Goal: Complete application form: Complete application form

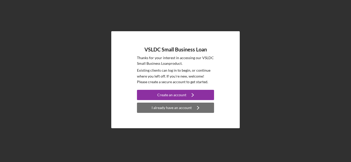
click at [172, 108] on div "I already have an account" at bounding box center [171, 108] width 40 height 10
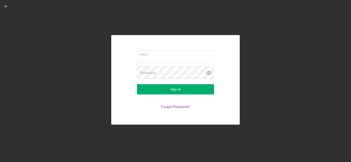
type input "[EMAIL_ADDRESS][DOMAIN_NAME]"
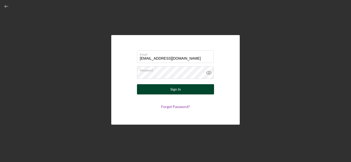
click at [179, 91] on div "Sign In" at bounding box center [175, 89] width 11 height 10
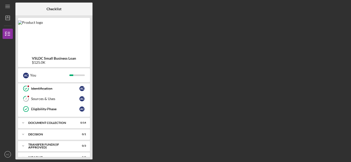
scroll to position [70, 0]
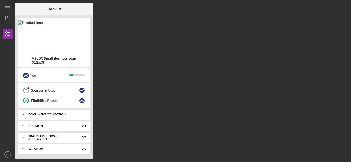
click at [61, 114] on div "Document Collection" at bounding box center [55, 114] width 55 height 3
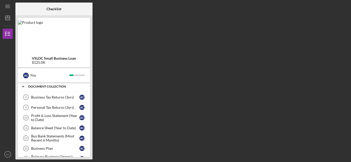
scroll to position [104, 0]
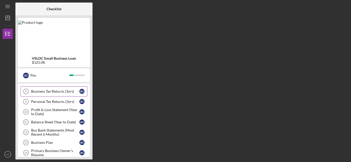
click at [61, 91] on div "Business Tax Returns (3yrs)" at bounding box center [55, 92] width 48 height 4
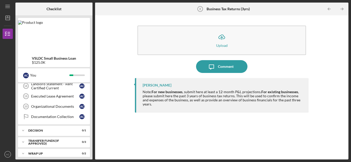
scroll to position [217, 0]
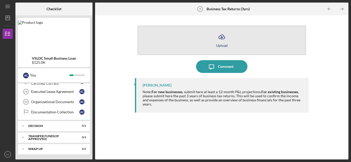
click at [221, 42] on icon "Icon/Upload" at bounding box center [221, 37] width 13 height 13
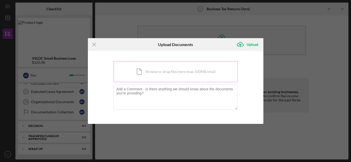
click at [166, 72] on div "Icon/Document Browse or drag files here (max 100MB total) Tap to choose files o…" at bounding box center [175, 71] width 124 height 21
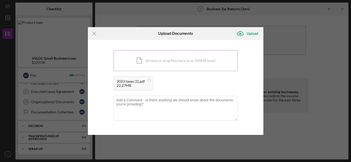
click at [158, 61] on div "Icon/Document Browse or drag files here (max 100MB total) Tap to choose files o…" at bounding box center [175, 60] width 124 height 21
click at [161, 66] on div "Icon/Document Browse or drag files here (max 100MB total) Tap to choose files o…" at bounding box center [175, 60] width 124 height 21
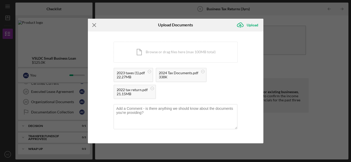
click at [94, 23] on icon "Icon/Menu Close" at bounding box center [94, 25] width 13 height 13
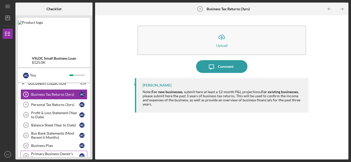
scroll to position [98, 0]
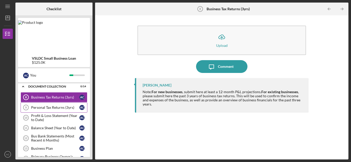
click at [55, 107] on div "Personal Tax Returns (3yrs)" at bounding box center [55, 108] width 48 height 4
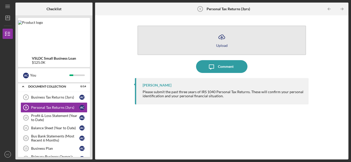
click at [221, 42] on icon "Icon/Upload" at bounding box center [221, 37] width 13 height 13
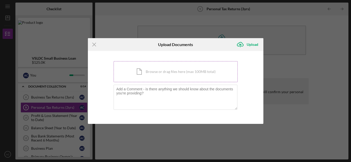
click at [149, 73] on div "Icon/Document Browse or drag files here (max 100MB total) Tap to choose files o…" at bounding box center [175, 71] width 124 height 21
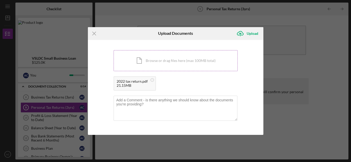
click at [158, 61] on div "Icon/Document Browse or drag files here (max 100MB total) Tap to choose files o…" at bounding box center [175, 60] width 124 height 21
click at [168, 60] on div "Icon/Document Browse or drag files here (max 100MB total) Tap to choose files o…" at bounding box center [175, 60] width 124 height 21
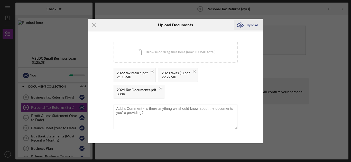
click at [243, 25] on icon "Icon/Upload" at bounding box center [240, 25] width 13 height 13
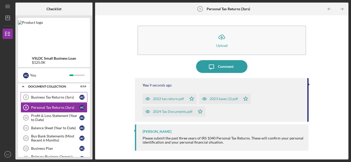
click at [65, 97] on div "Business Tax Returns (3yrs)" at bounding box center [55, 97] width 48 height 4
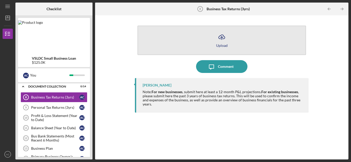
click at [219, 45] on div "Upload" at bounding box center [222, 46] width 12 height 4
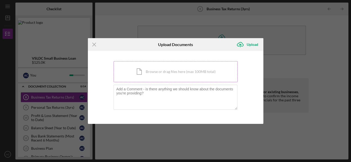
click at [163, 73] on div "Icon/Document Browse or drag files here (max 100MB total) Tap to choose files o…" at bounding box center [175, 71] width 124 height 21
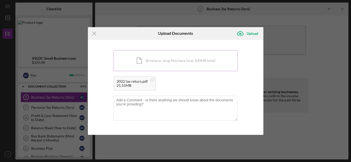
click at [163, 61] on div "Icon/Document Browse or drag files here (max 100MB total) Tap to choose files o…" at bounding box center [175, 60] width 124 height 21
click at [158, 63] on div "Icon/Document Browse or drag files here (max 100MB total) Tap to choose files o…" at bounding box center [175, 60] width 124 height 21
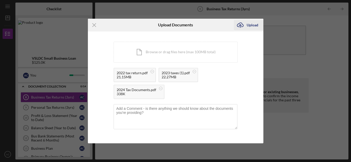
click at [246, 25] on div "Upload" at bounding box center [252, 25] width 12 height 10
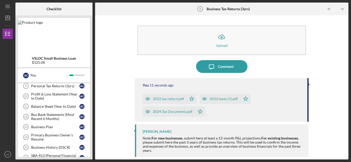
scroll to position [121, 0]
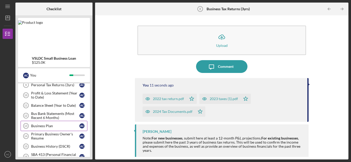
click at [56, 130] on link "Business Plan 13 Business Plan A C" at bounding box center [54, 126] width 67 height 10
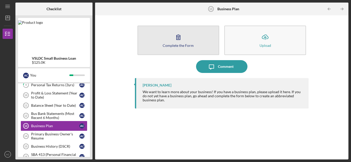
click at [184, 36] on icon "button" at bounding box center [178, 37] width 13 height 13
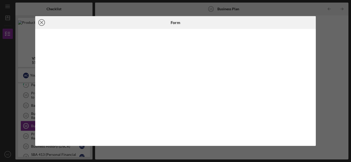
click at [41, 24] on icon "Icon/Close" at bounding box center [41, 22] width 13 height 13
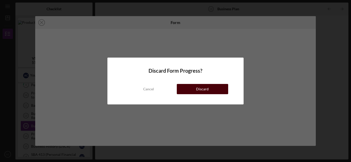
click at [194, 88] on button "Discard" at bounding box center [202, 89] width 51 height 10
